Goal: Task Accomplishment & Management: Complete application form

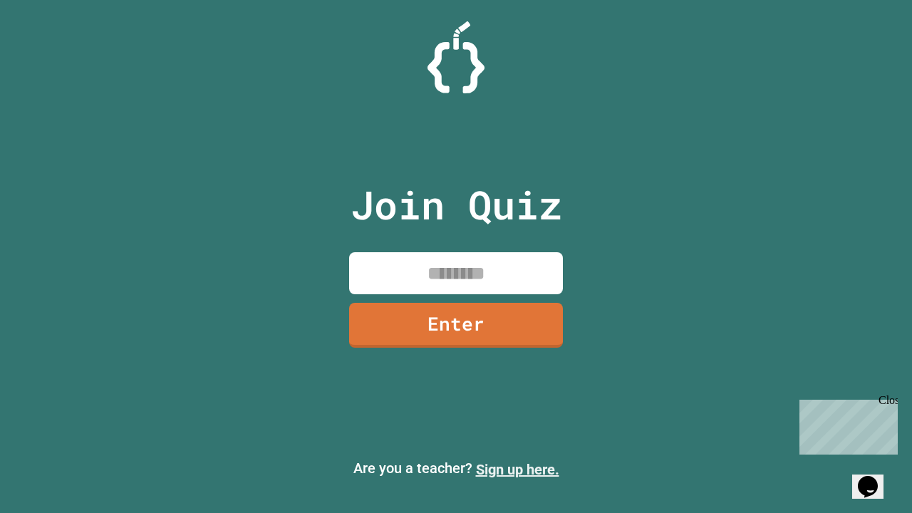
click at [517, 469] on link "Sign up here." at bounding box center [517, 469] width 83 height 17
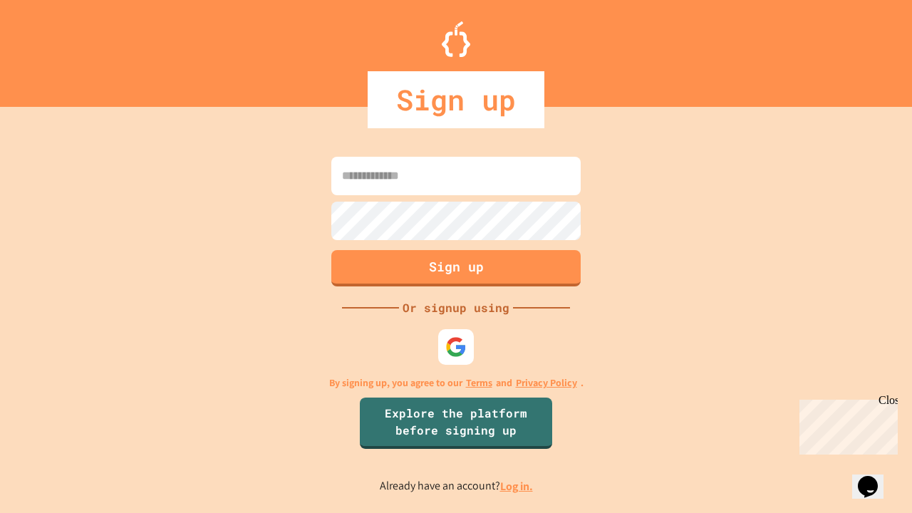
click at [517, 486] on link "Log in." at bounding box center [516, 486] width 33 height 15
